Goal: Task Accomplishment & Management: Use online tool/utility

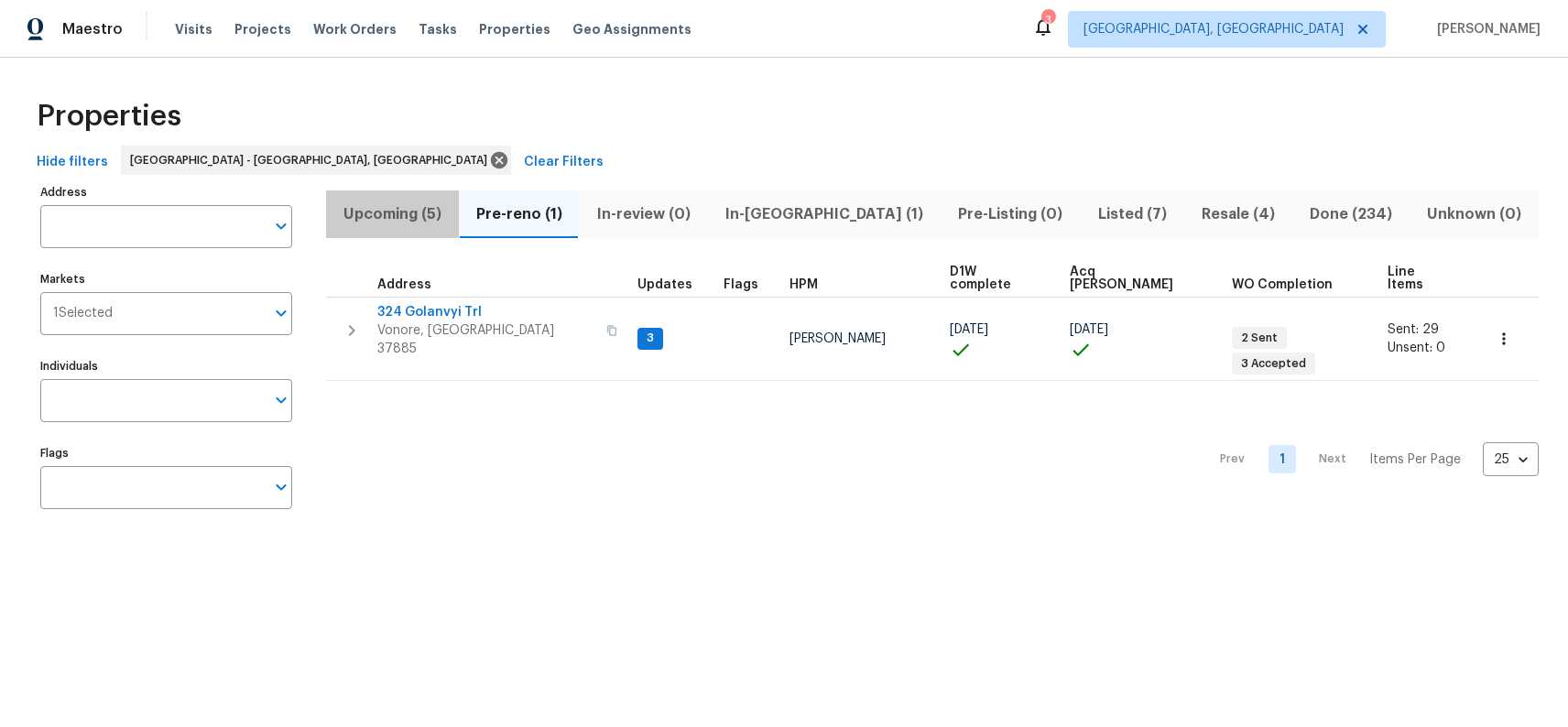
click at [415, 211] on span "Upcoming (5)" at bounding box center [392, 214] width 111 height 26
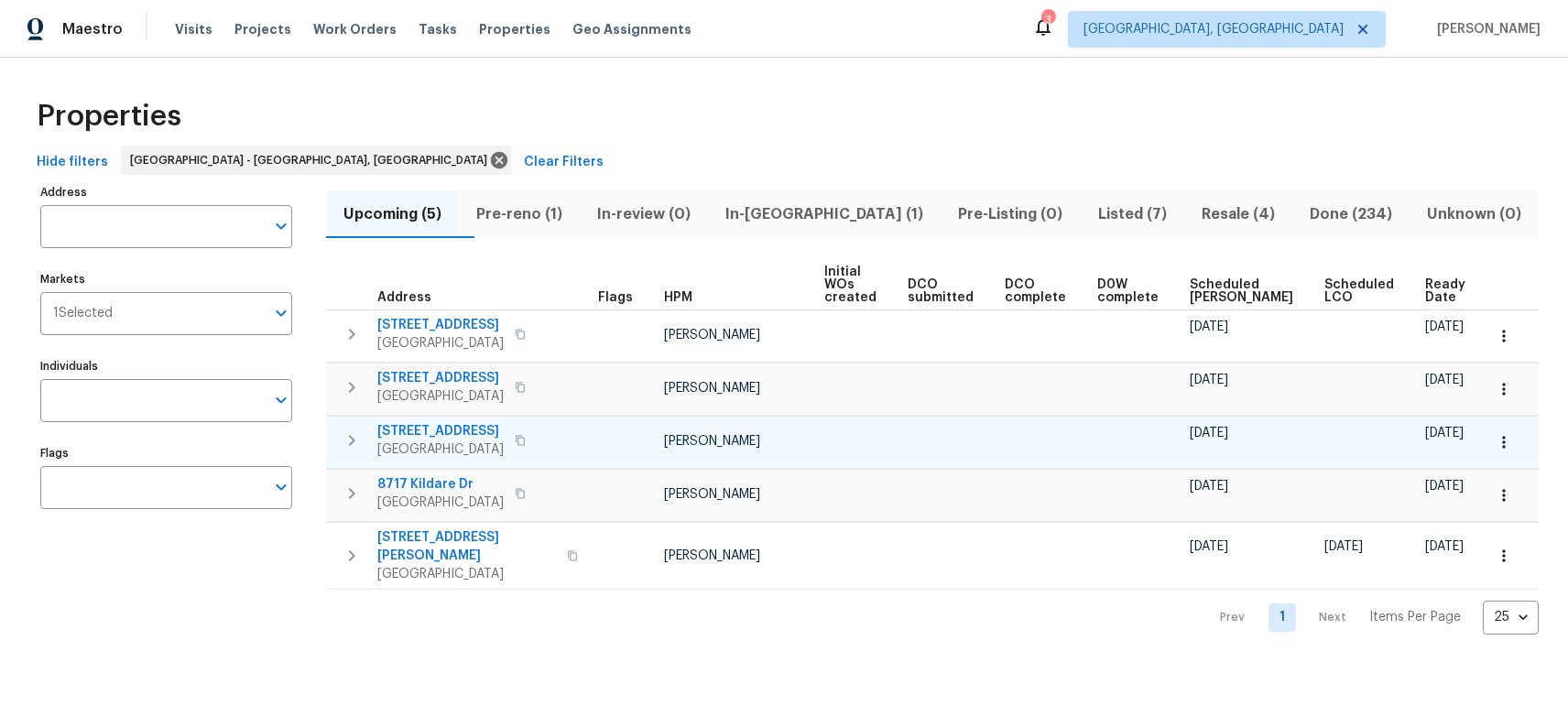
click at [451, 431] on span "411 S Maple St" at bounding box center [440, 431] width 126 height 19
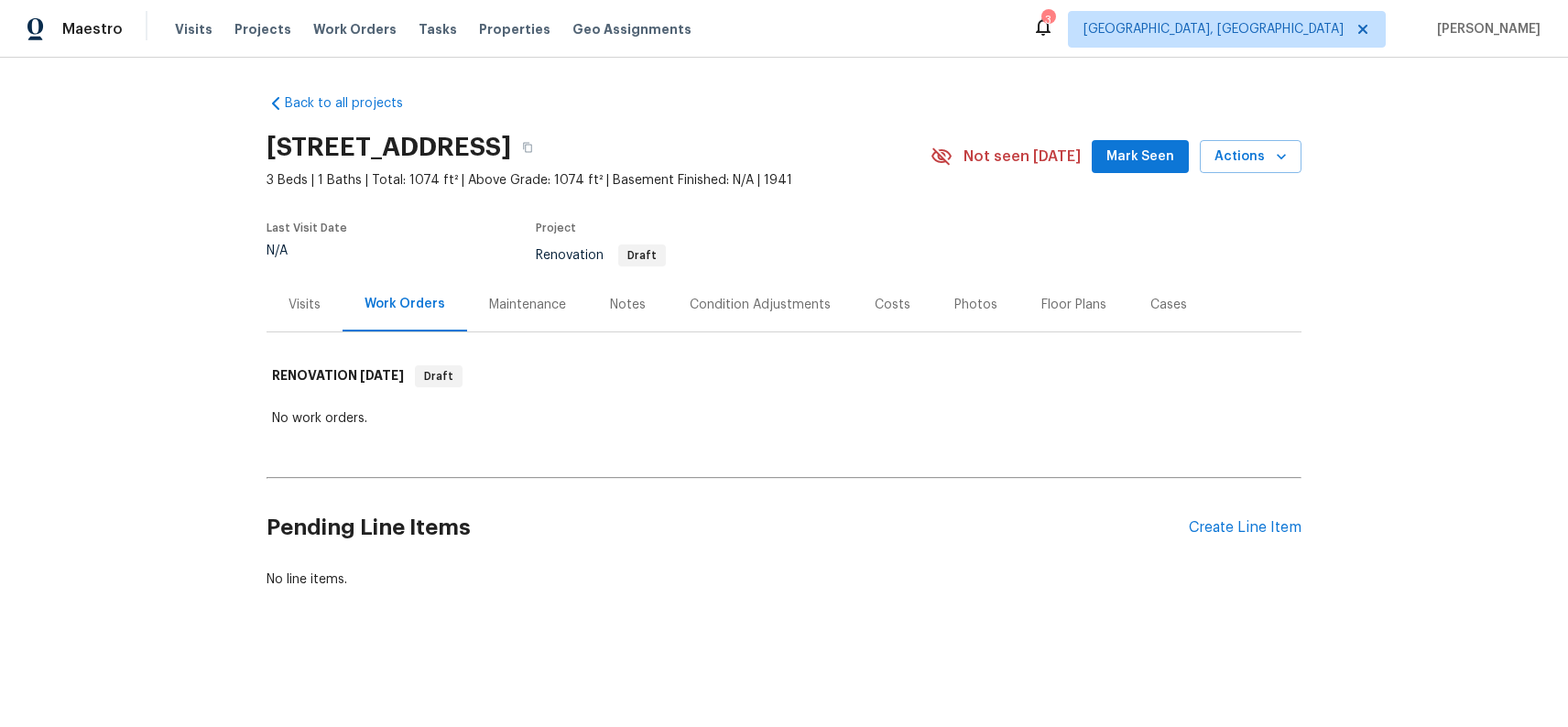
click at [892, 318] on div "Costs" at bounding box center [893, 305] width 80 height 54
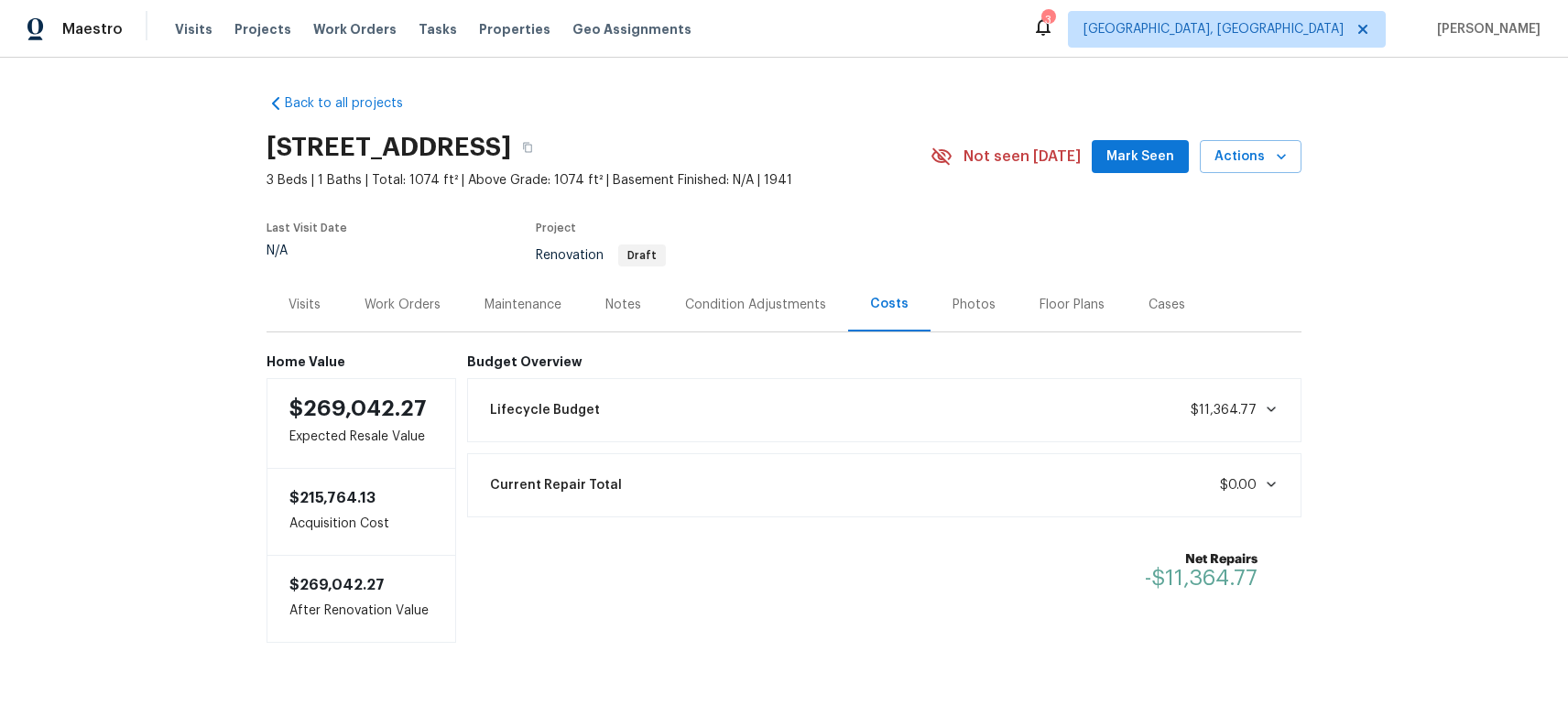
click at [318, 309] on div "Visits" at bounding box center [305, 305] width 33 height 19
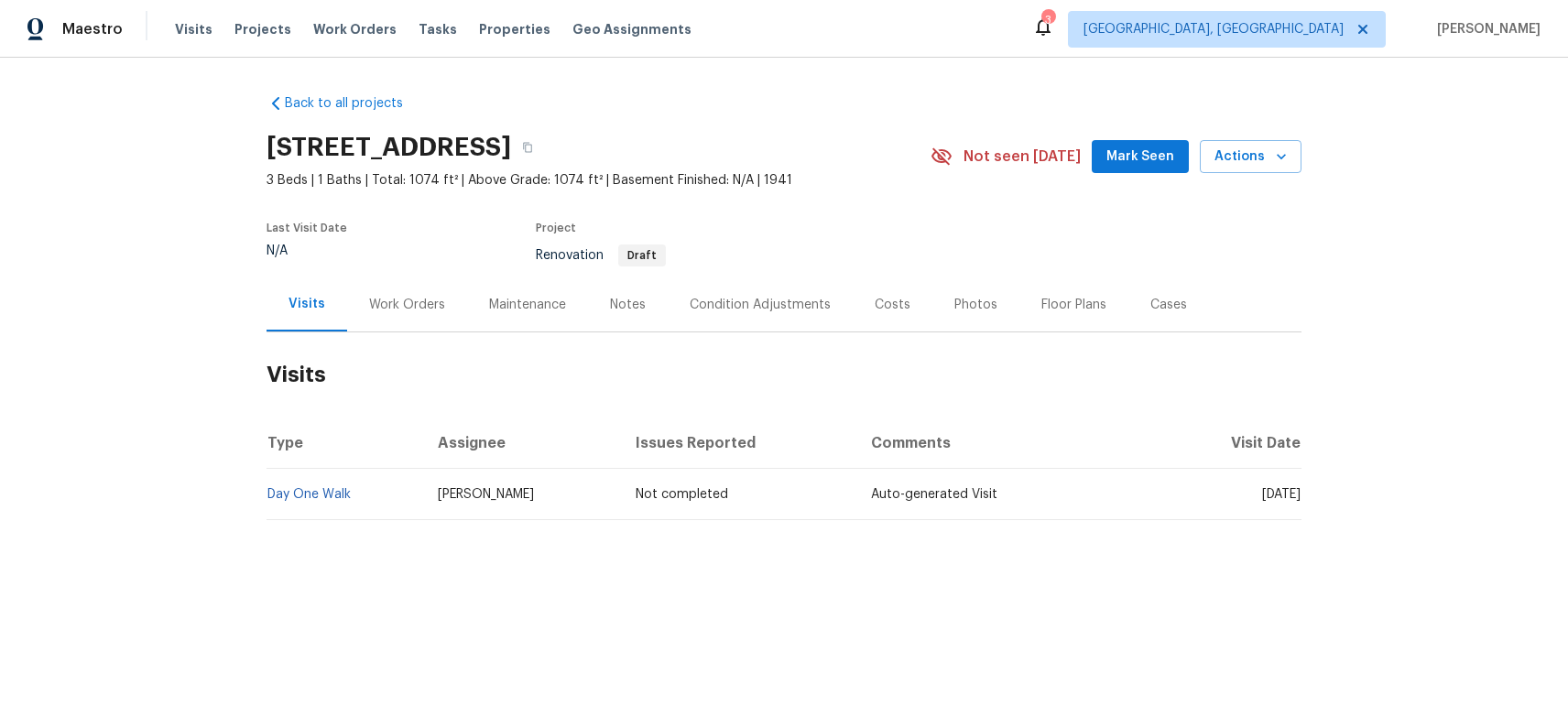
click at [329, 502] on td "Day One Walk" at bounding box center [345, 494] width 157 height 51
click at [544, 141] on button "button" at bounding box center [527, 147] width 33 height 32
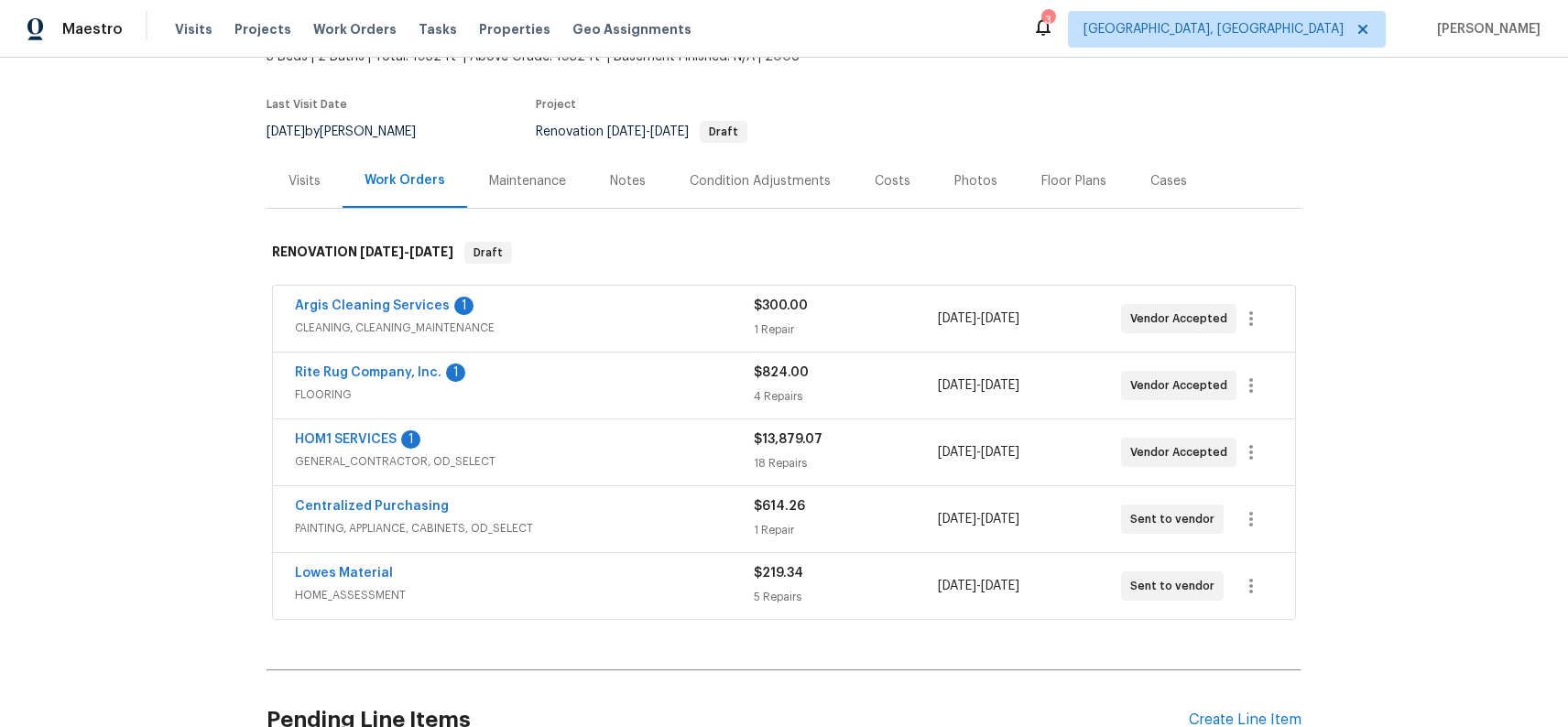
scroll to position [131, 0]
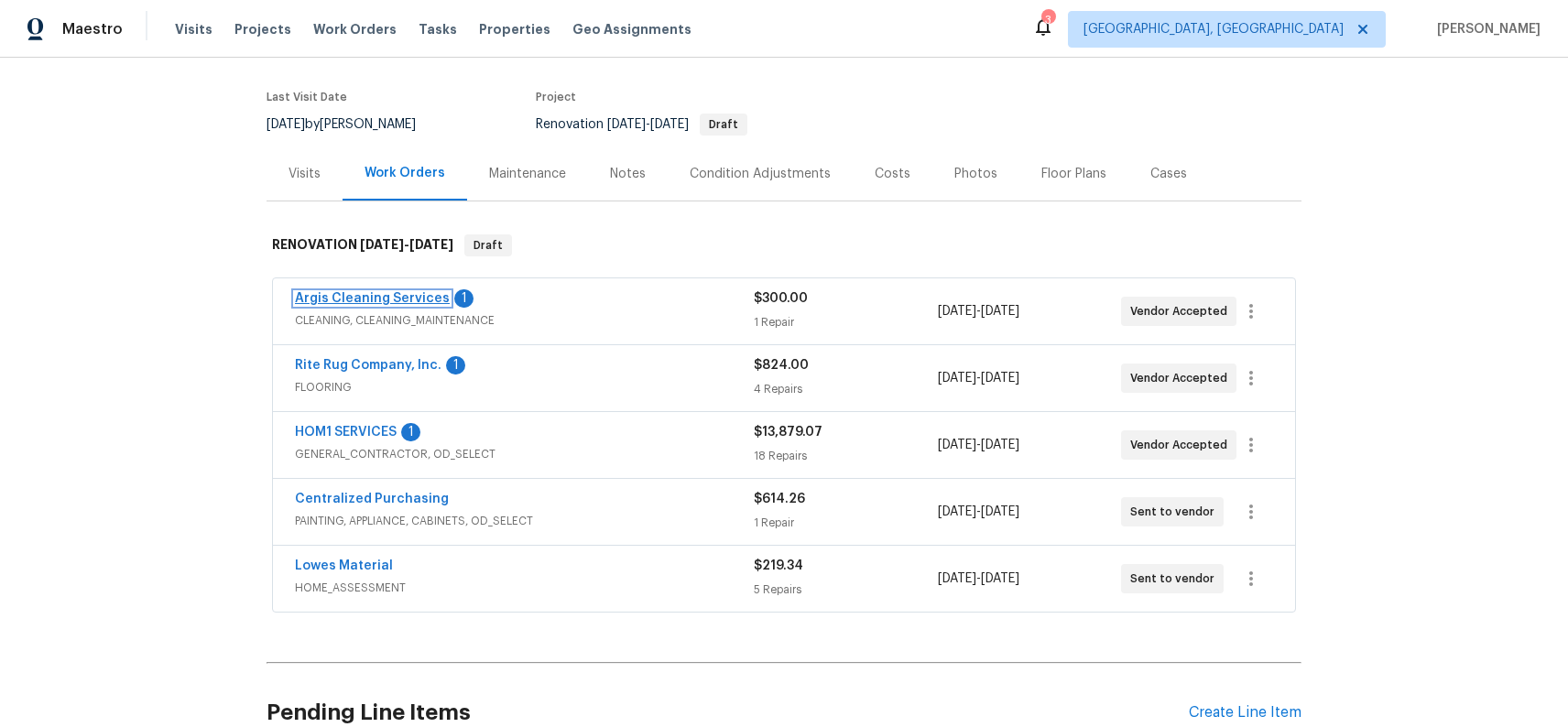
click at [390, 294] on link "Argis Cleaning Services" at bounding box center [372, 298] width 155 height 13
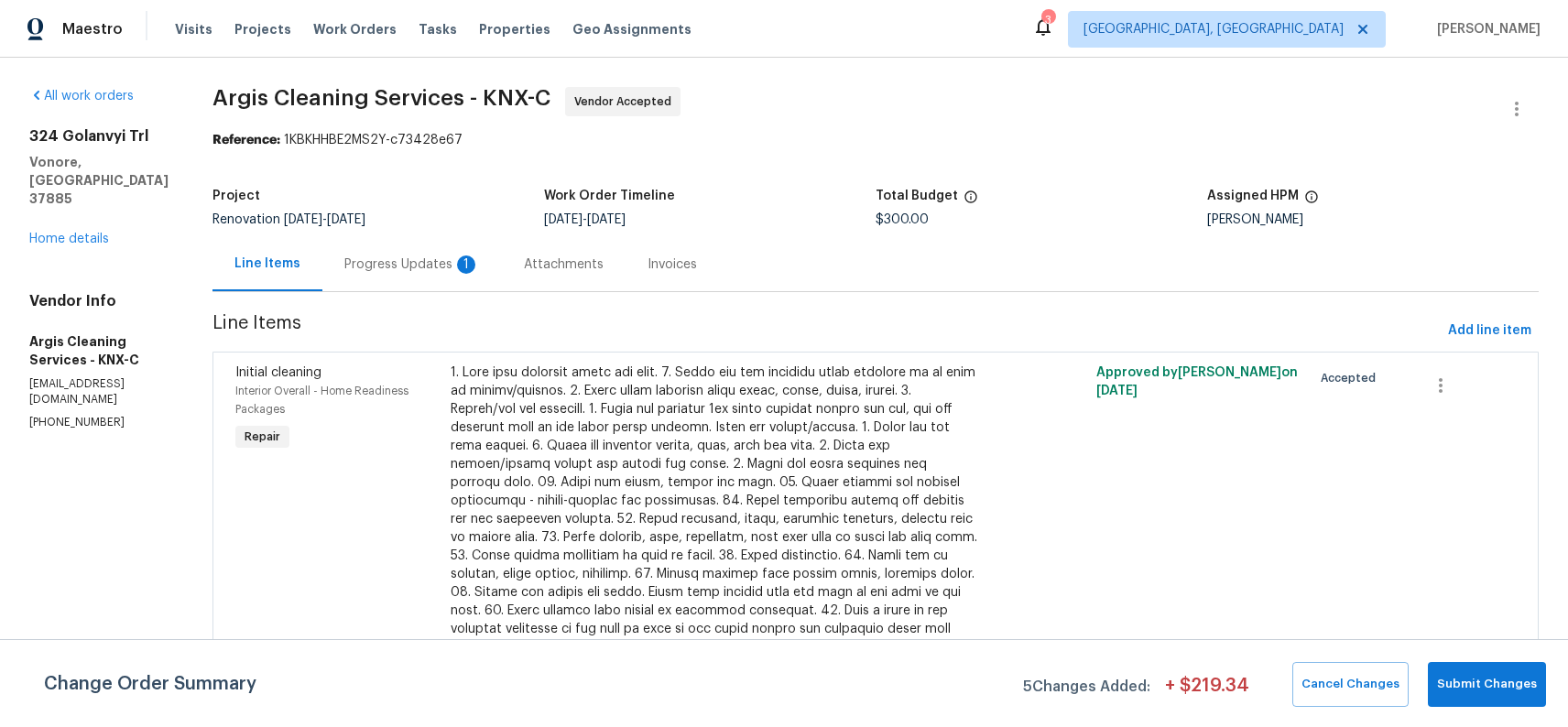
click at [436, 263] on div "Progress Updates 1" at bounding box center [412, 265] width 136 height 19
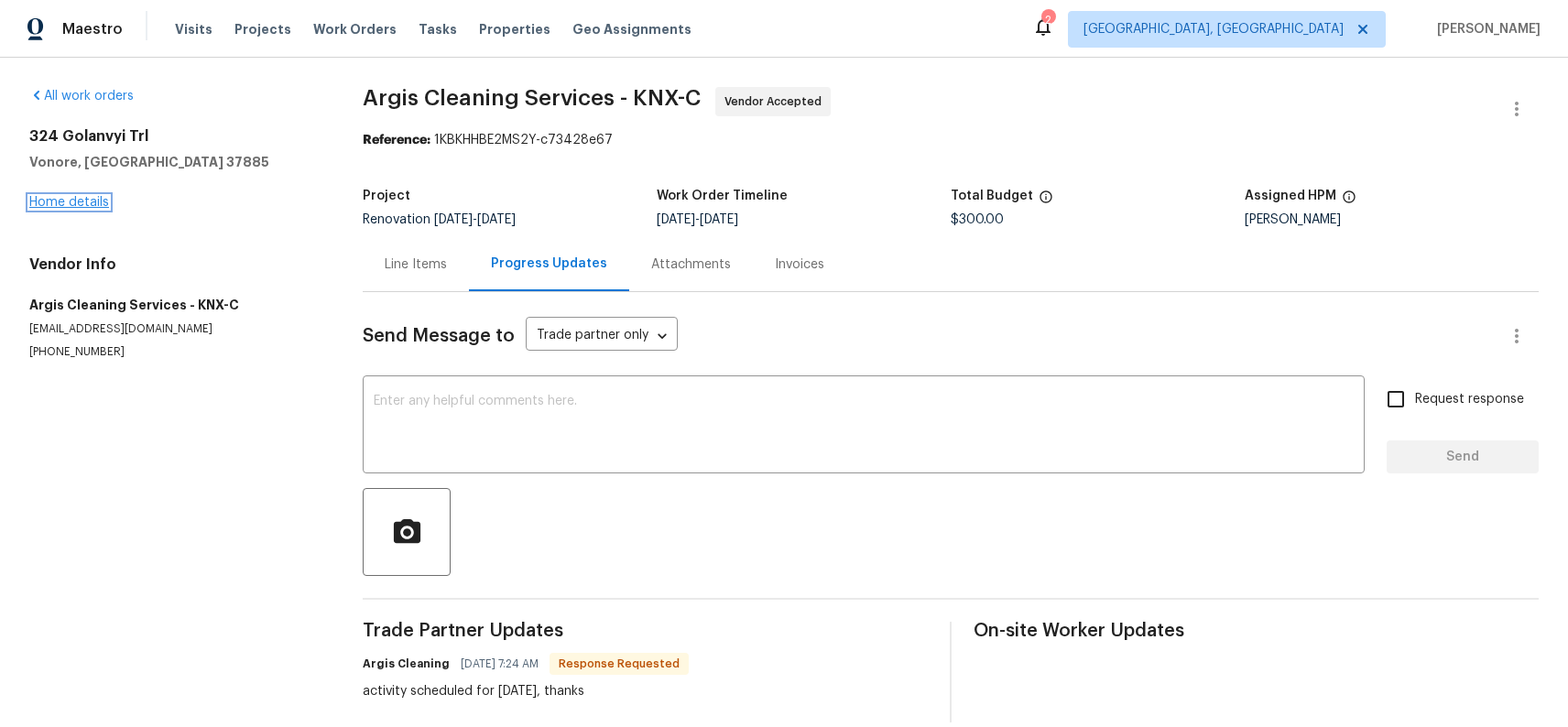
click at [97, 196] on link "Home details" at bounding box center [70, 202] width 80 height 13
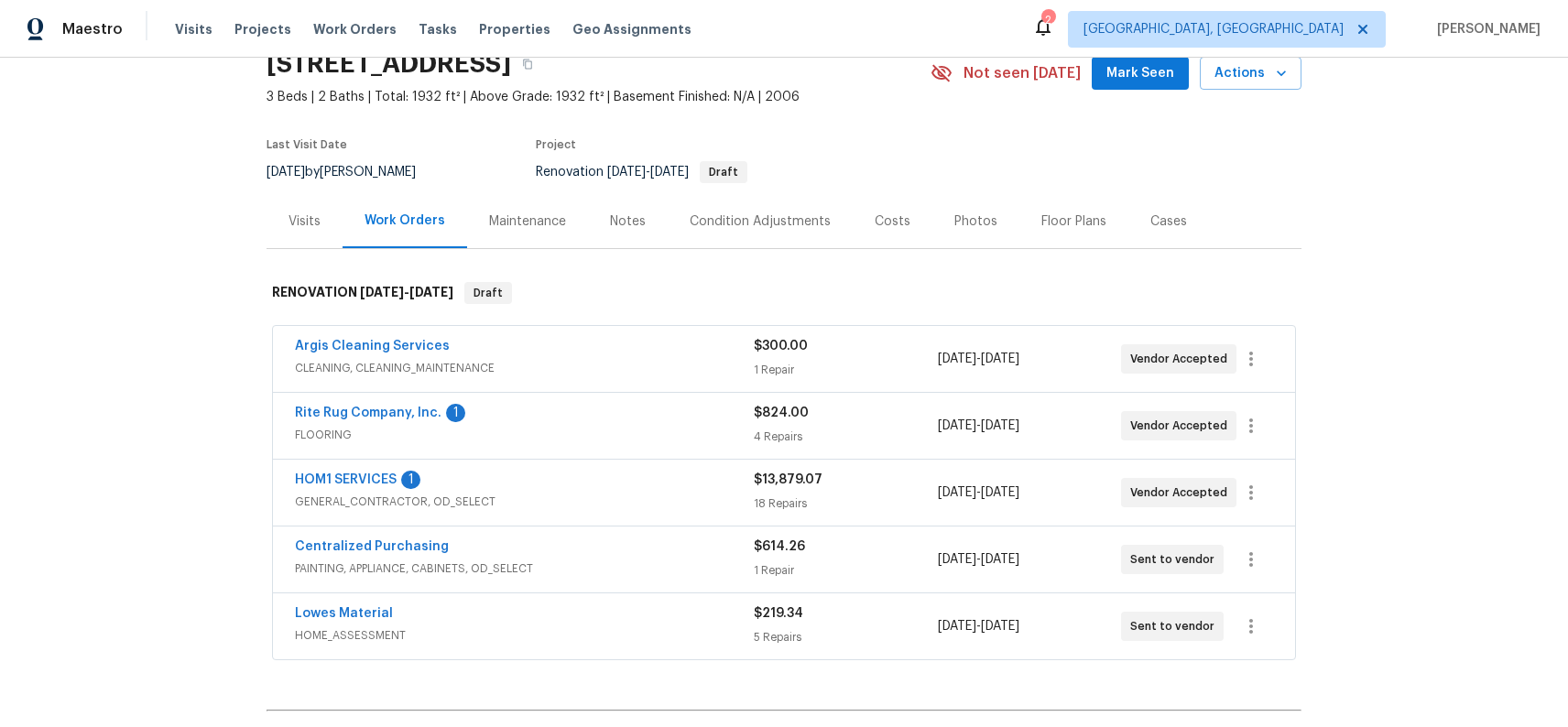
scroll to position [114, 0]
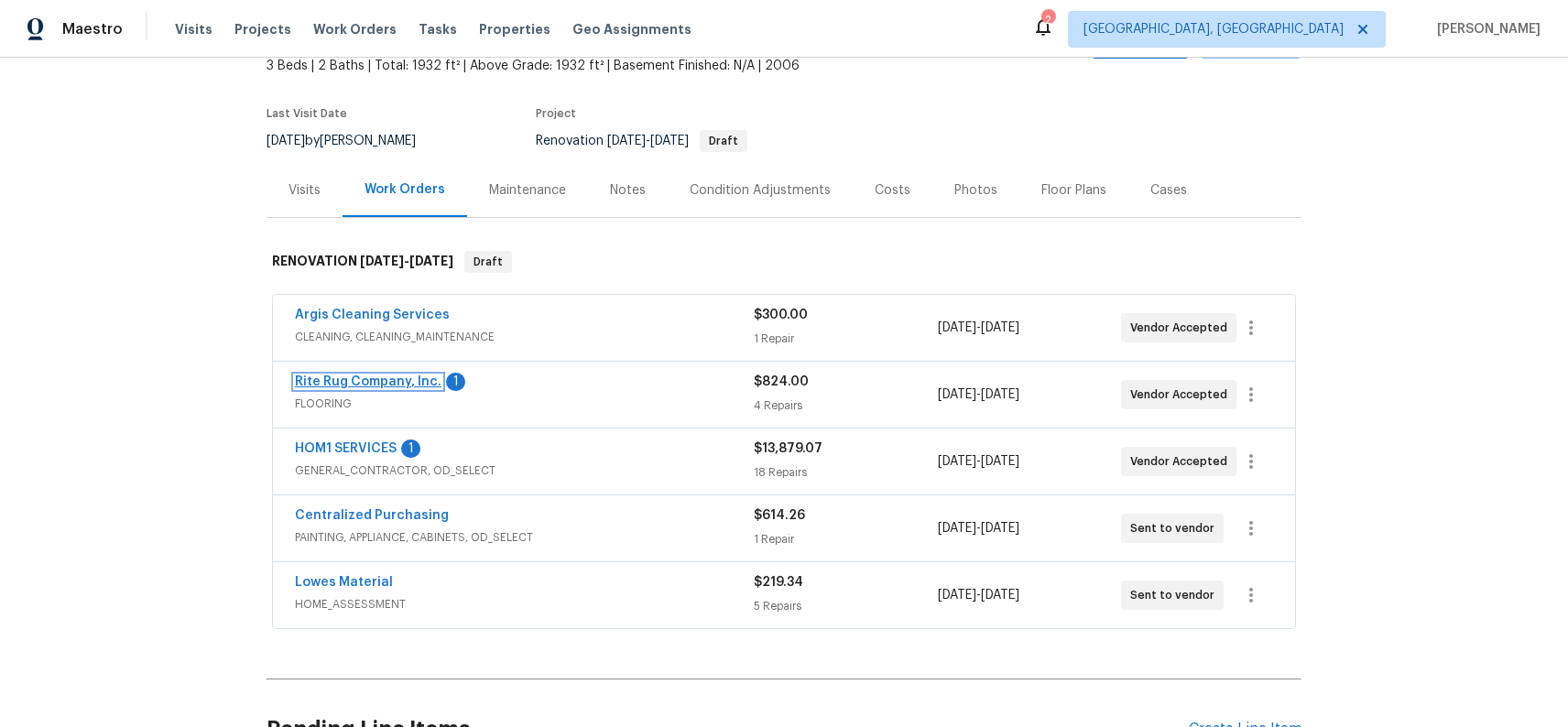
click at [380, 380] on link "Rite Rug Company, Inc." at bounding box center [368, 382] width 147 height 13
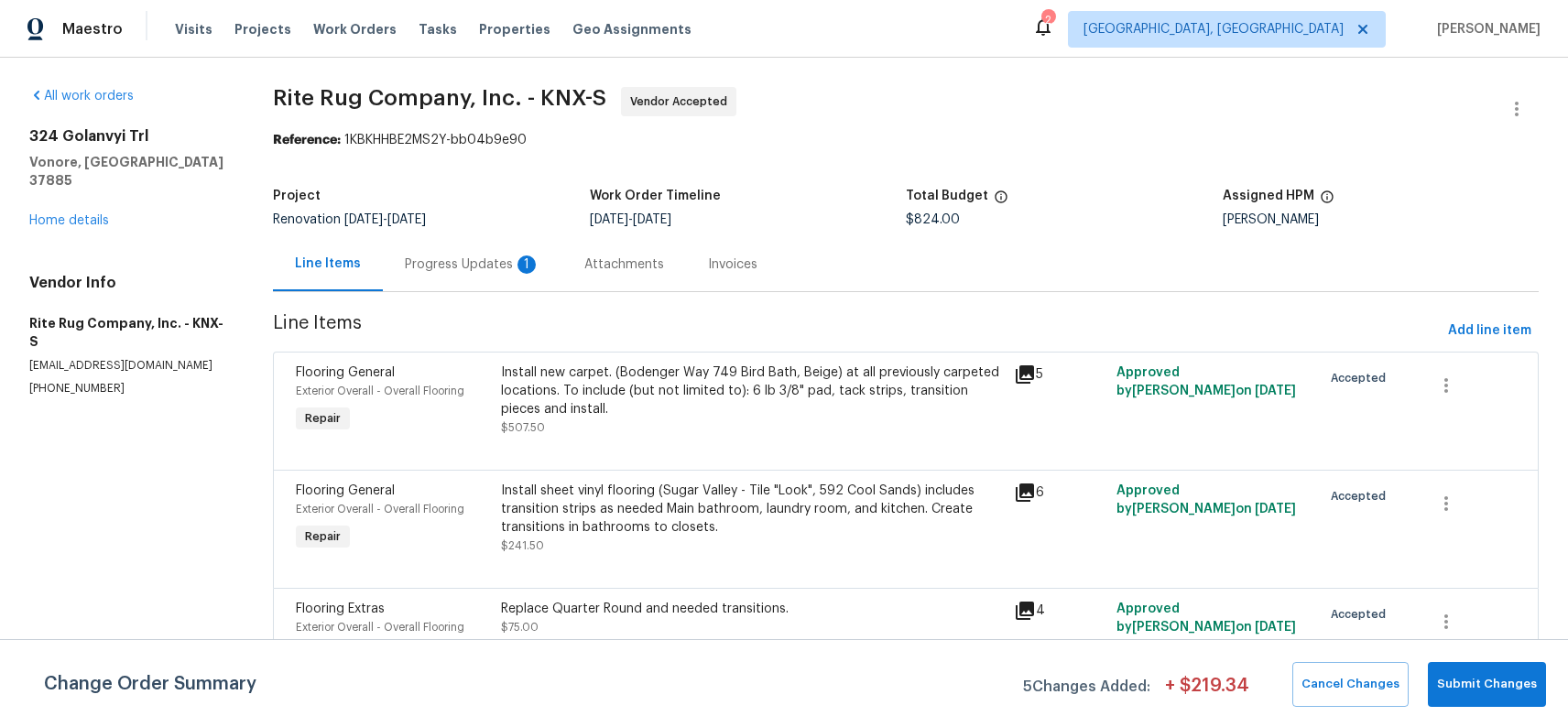
click at [508, 266] on div "Progress Updates 1" at bounding box center [473, 265] width 136 height 19
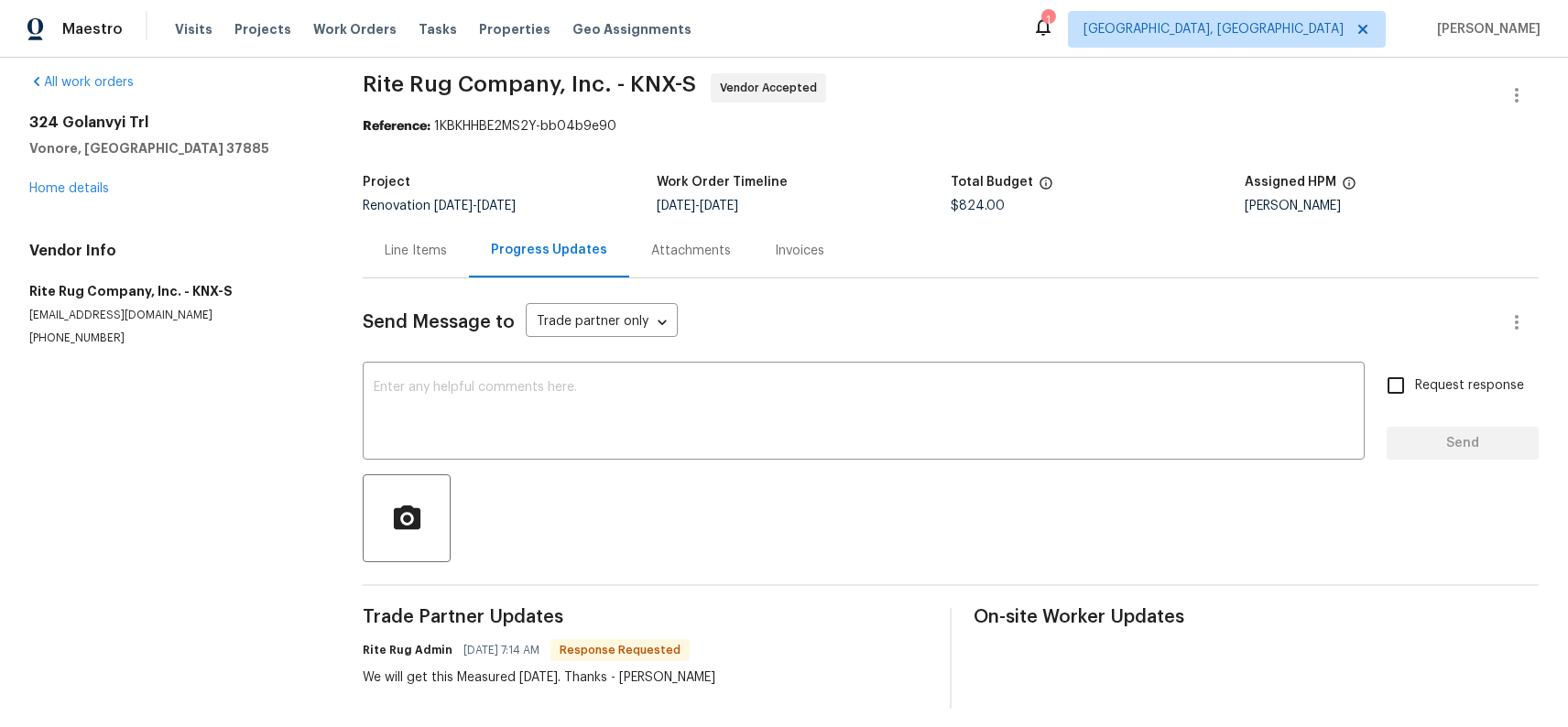
scroll to position [26, 0]
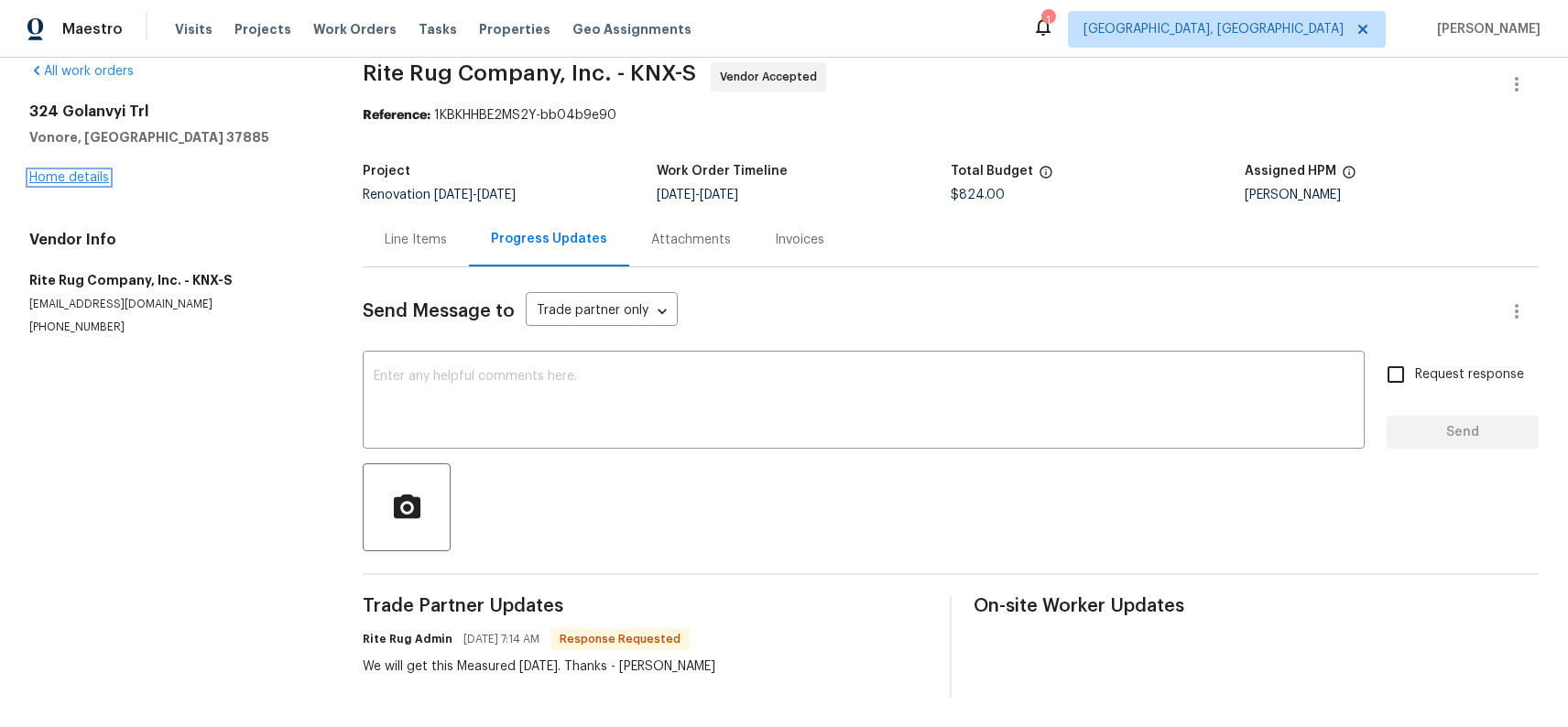
click at [96, 174] on link "Home details" at bounding box center [70, 177] width 80 height 13
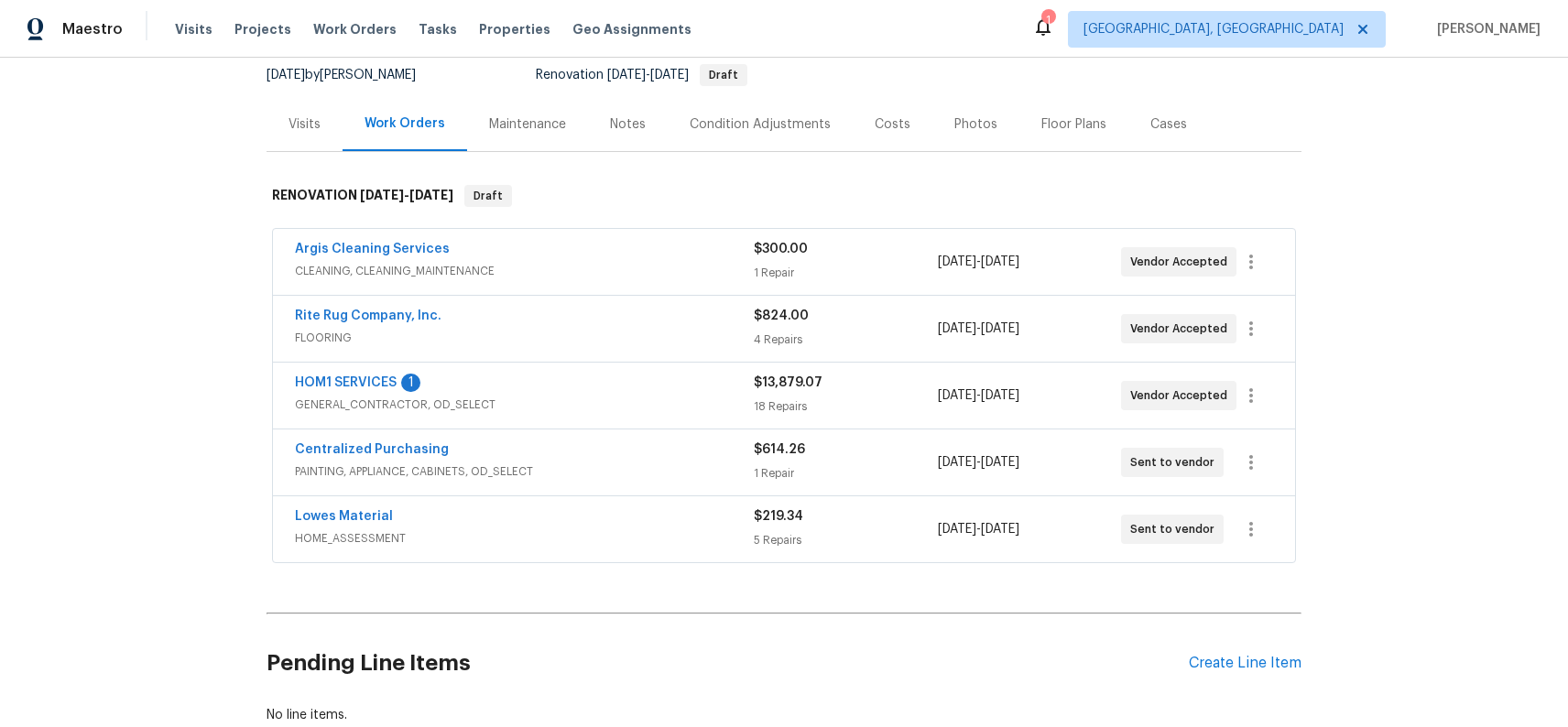
scroll to position [271, 0]
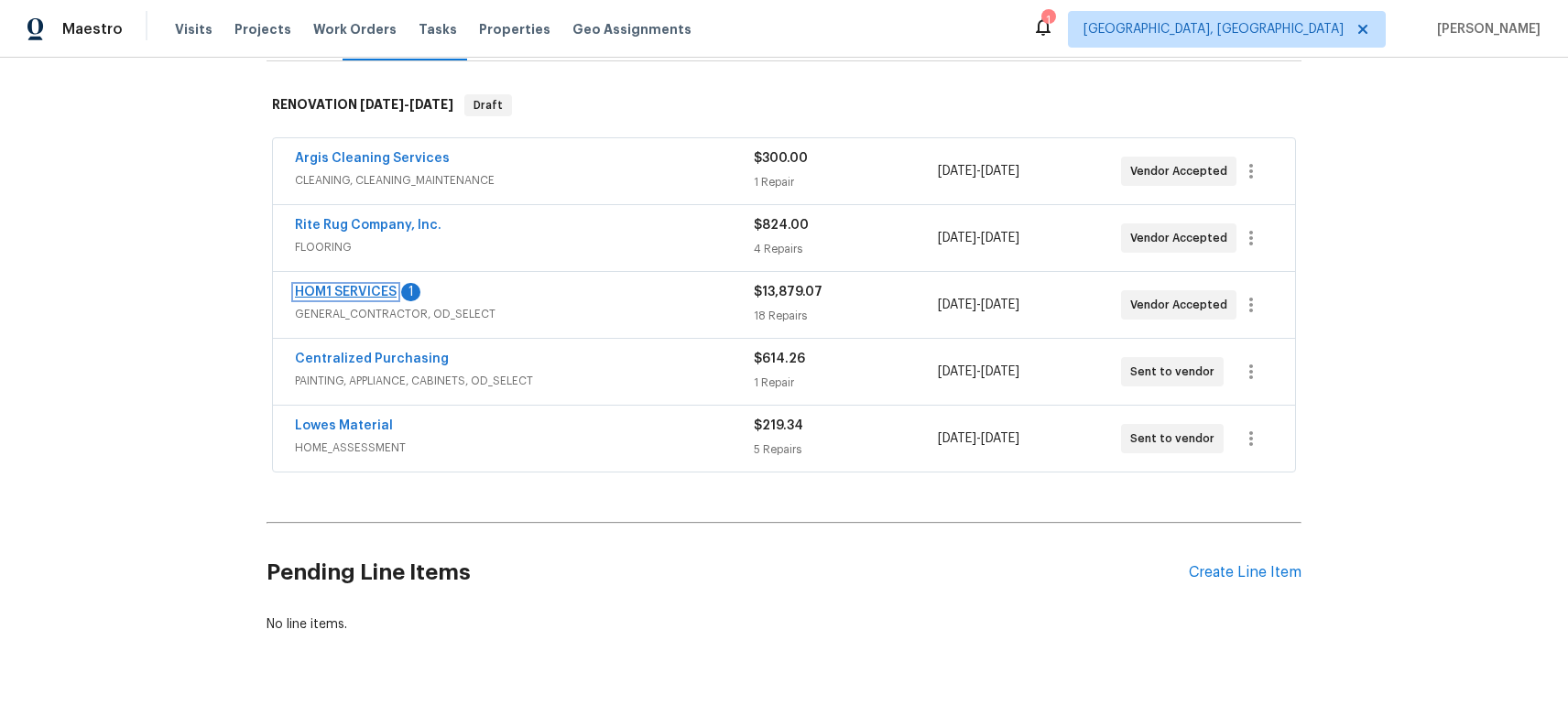
click at [374, 291] on link "HOM1 SERVICES" at bounding box center [345, 292] width 101 height 13
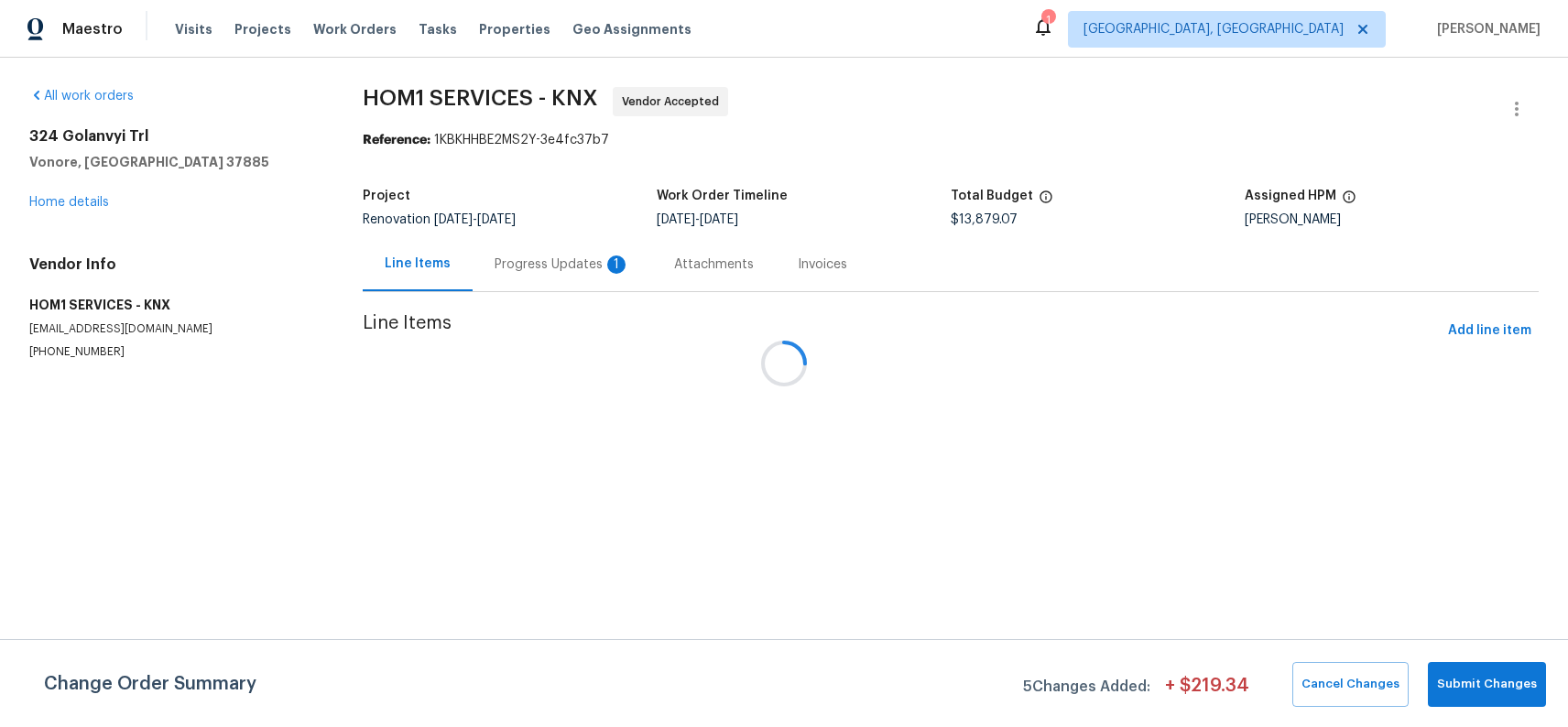
click at [652, 279] on div "Attachments" at bounding box center [713, 264] width 124 height 54
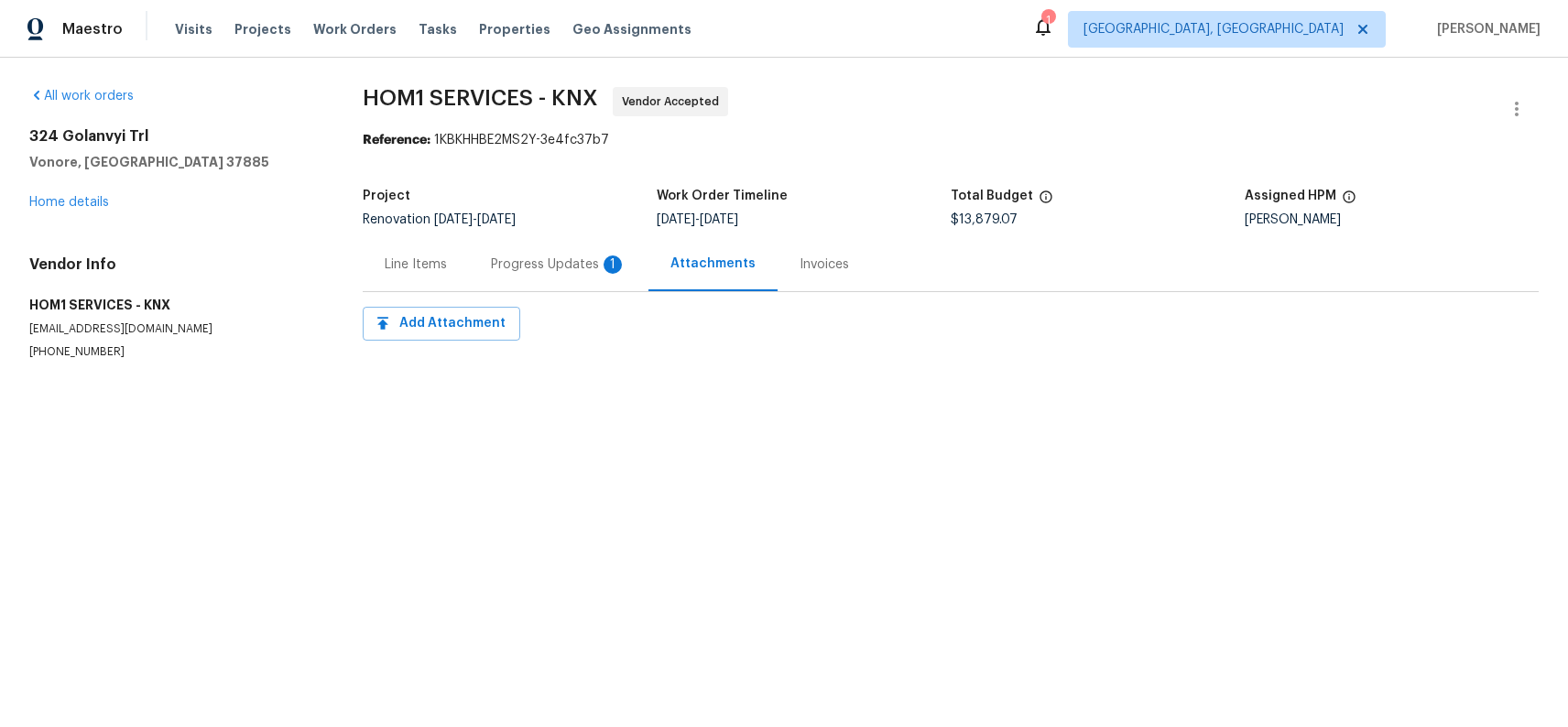
click at [507, 275] on div "Progress Updates 1" at bounding box center [558, 264] width 179 height 54
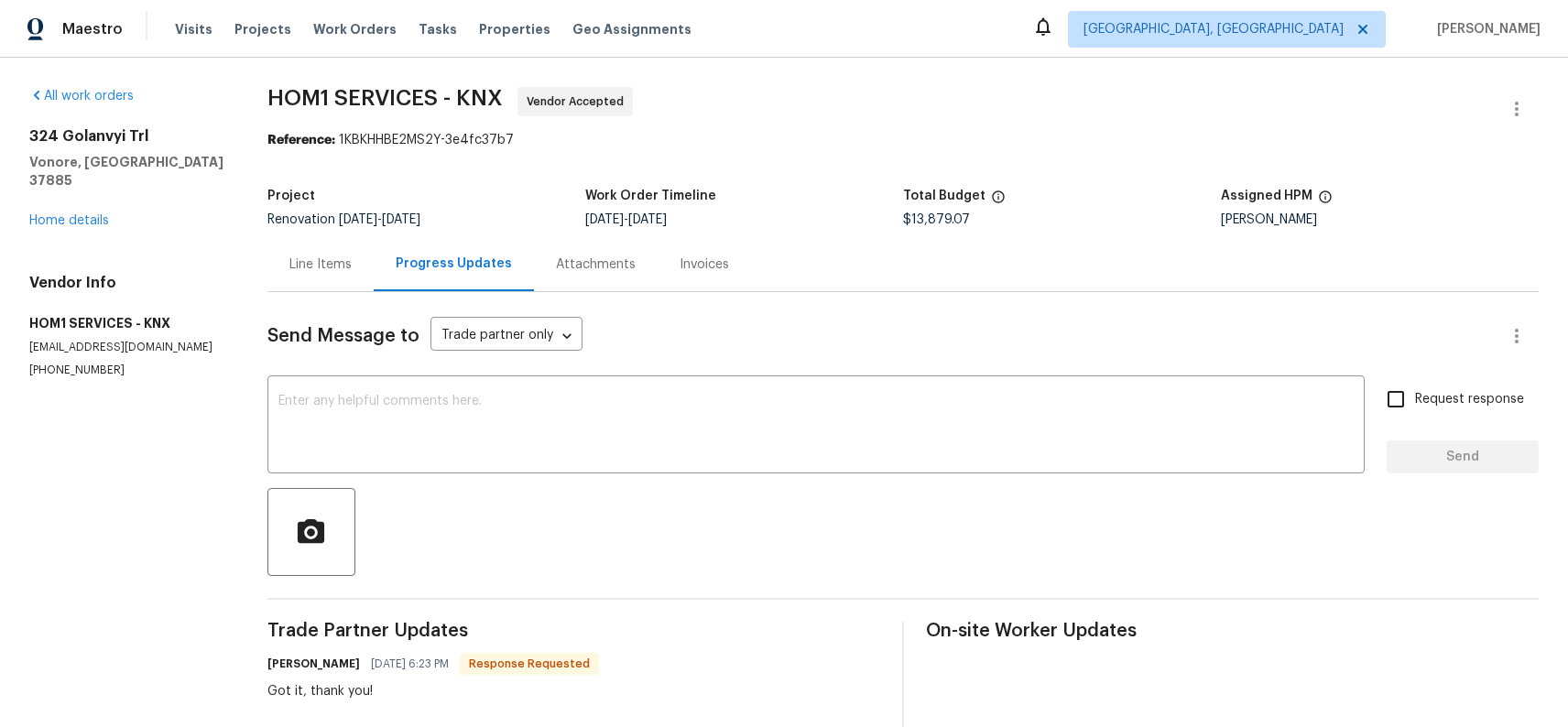
click at [62, 194] on div "[STREET_ADDRESS] Home details" at bounding box center [126, 178] width 194 height 102
click at [72, 214] on link "Home details" at bounding box center [70, 221] width 80 height 13
